Goal: Information Seeking & Learning: Find specific page/section

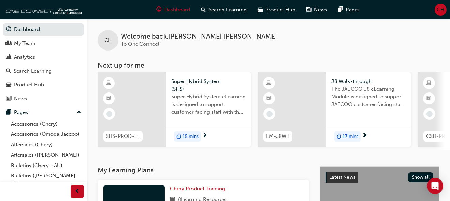
scroll to position [102, 0]
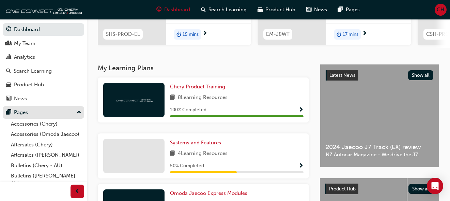
click at [21, 108] on button "Pages" at bounding box center [43, 112] width 81 height 13
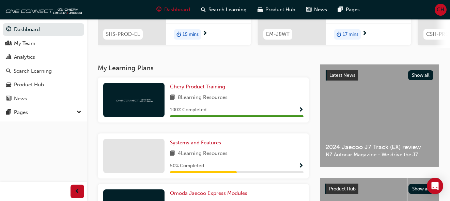
click at [30, 78] on button "Dashboard My Team Analytics Search Learning Product Hub News Pages" at bounding box center [43, 64] width 81 height 84
click at [29, 84] on div "Product Hub" at bounding box center [29, 85] width 30 height 8
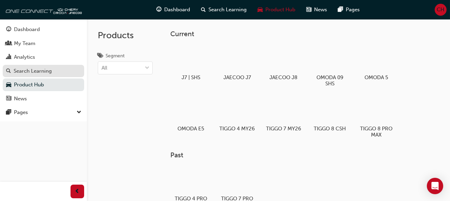
click at [33, 76] on link "Search Learning" at bounding box center [43, 71] width 81 height 13
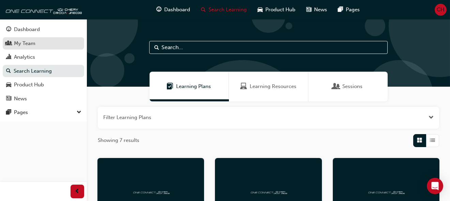
click at [30, 44] on div "My Team" at bounding box center [24, 44] width 21 height 8
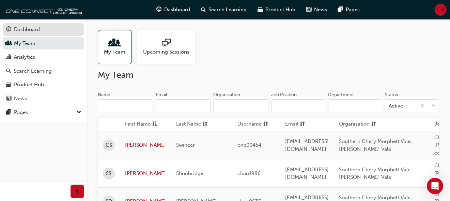
click at [32, 30] on div "Dashboard" at bounding box center [27, 30] width 26 height 8
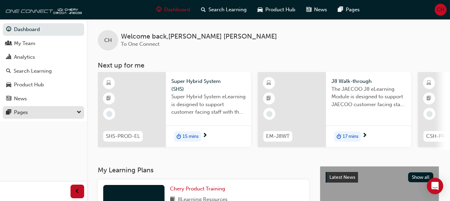
click at [20, 114] on div "Pages" at bounding box center [21, 112] width 14 height 8
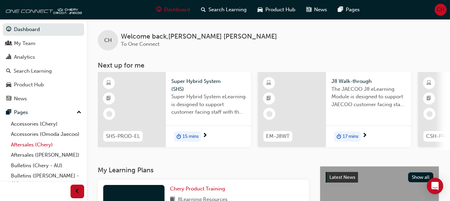
click at [22, 150] on link "Aftersales (Chery)" at bounding box center [46, 144] width 76 height 11
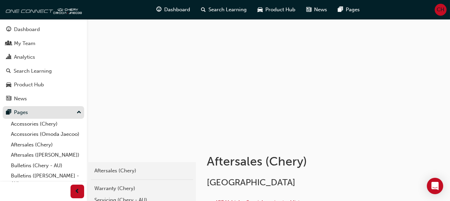
click at [20, 112] on div "Pages" at bounding box center [21, 112] width 14 height 8
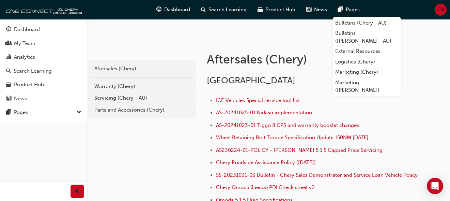
scroll to position [65, 0]
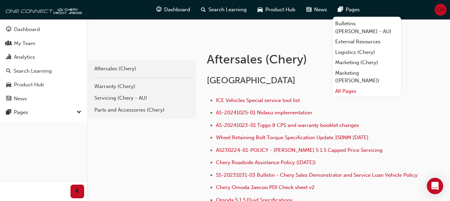
click at [354, 90] on link "All Pages" at bounding box center [367, 91] width 68 height 11
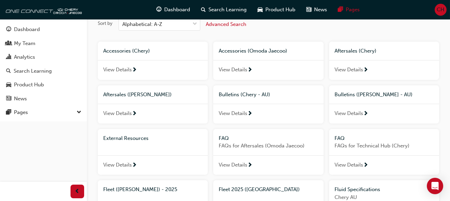
scroll to position [136, 0]
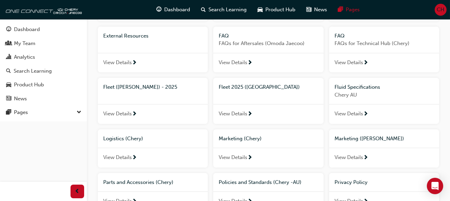
click at [123, 116] on span "View Details" at bounding box center [117, 114] width 29 height 8
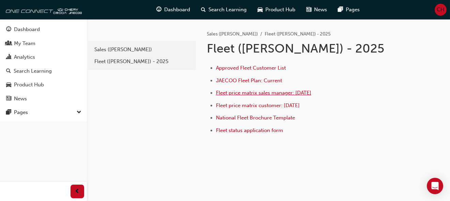
click at [256, 93] on span "Fleet price matrix sales manager: [DATE]" at bounding box center [263, 93] width 95 height 6
